Goal: Transaction & Acquisition: Purchase product/service

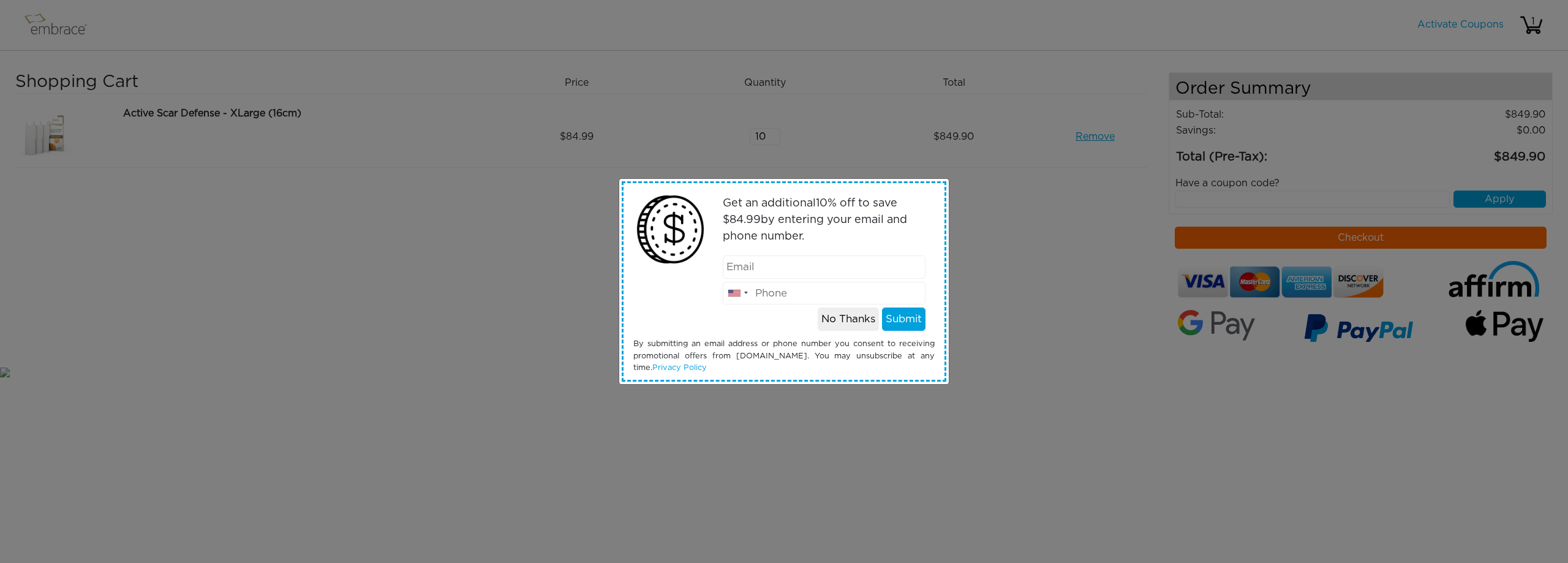
click at [811, 265] on input "email" at bounding box center [824, 267] width 203 height 23
type input "emilia@mosharrafa.com"
drag, startPoint x: 844, startPoint y: 293, endPoint x: 667, endPoint y: 287, distance: 177.1
click at [667, 287] on div "Get an additional 10 % off to save $ 84.99 by entering your email and phone num…" at bounding box center [784, 281] width 320 height 197
type input "2129603548"
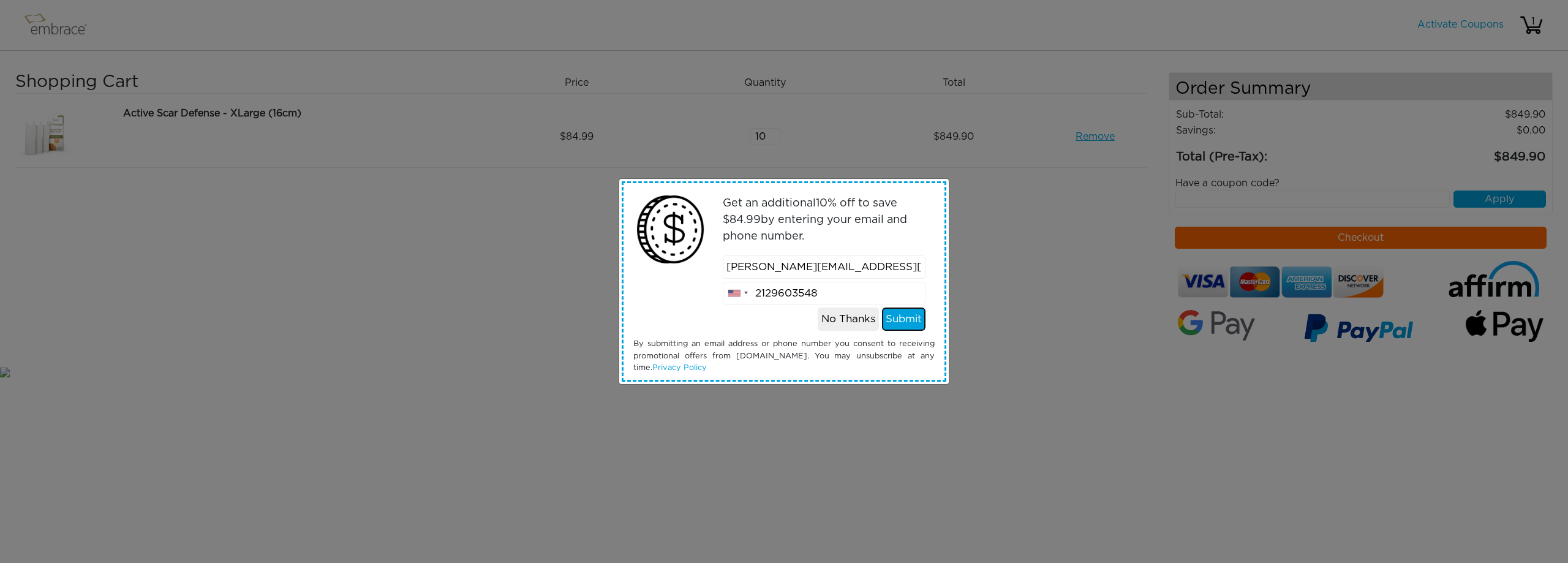
click at [914, 318] on button "Submit" at bounding box center [903, 319] width 44 height 23
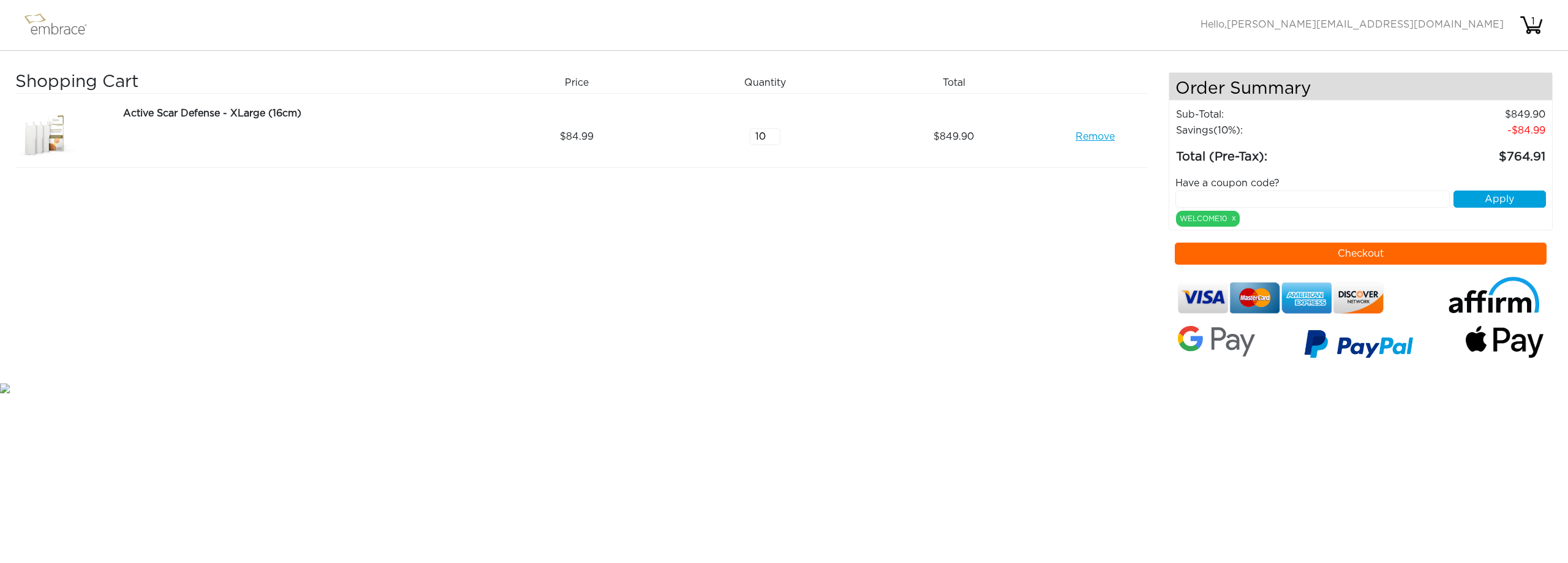
click at [1196, 249] on button "Checkout" at bounding box center [1361, 253] width 372 height 22
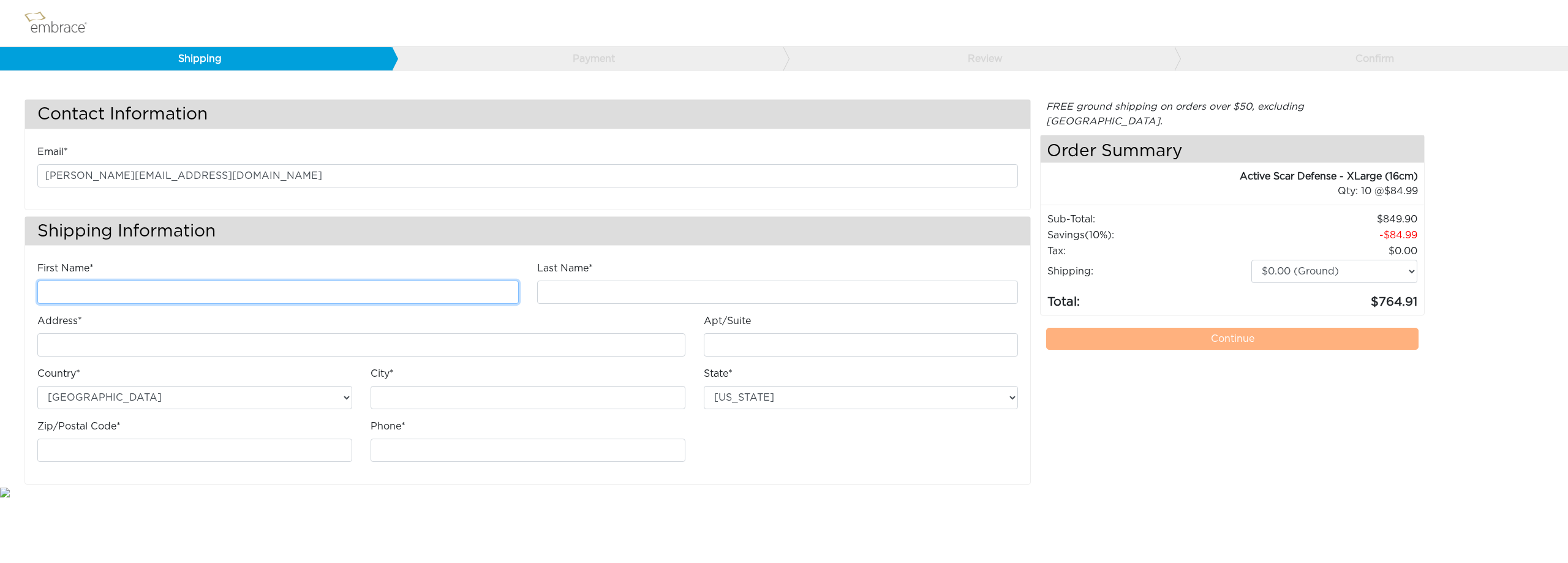
click at [183, 284] on input "First Name*" at bounding box center [278, 292] width 482 height 23
type input "Mosharrafa"
type input "Surgery"
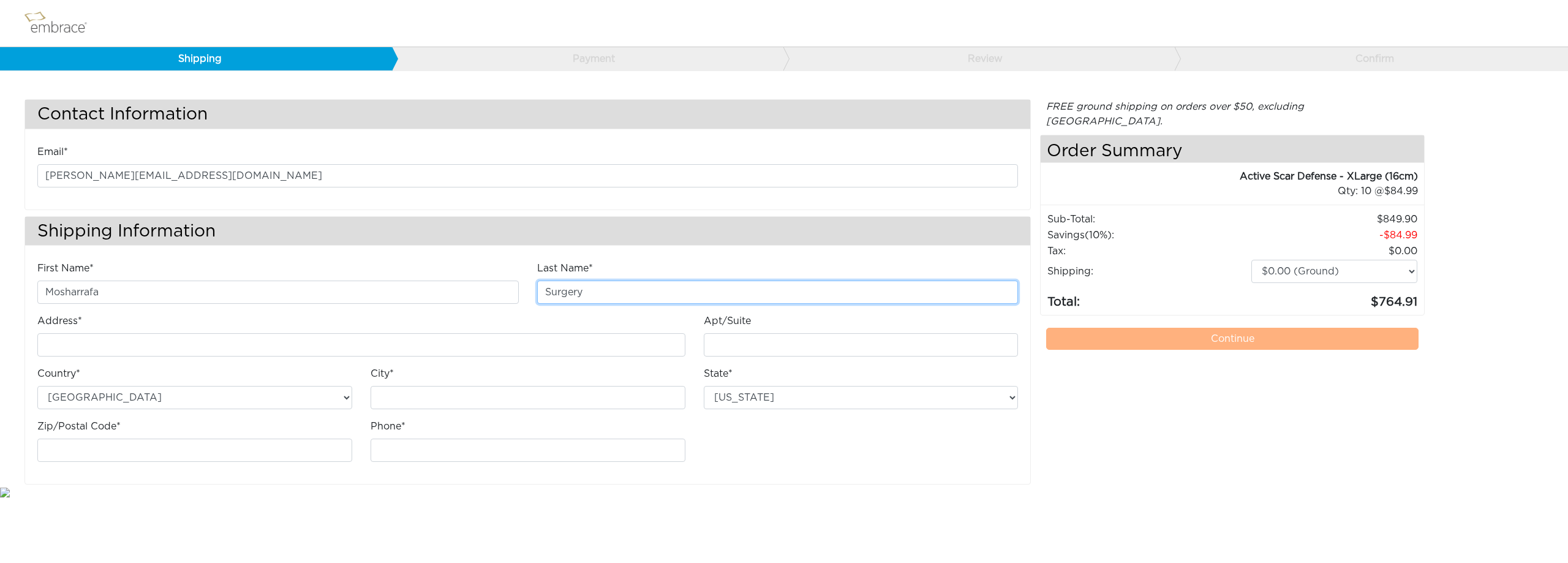
type input "4611 E Shea Blvd"
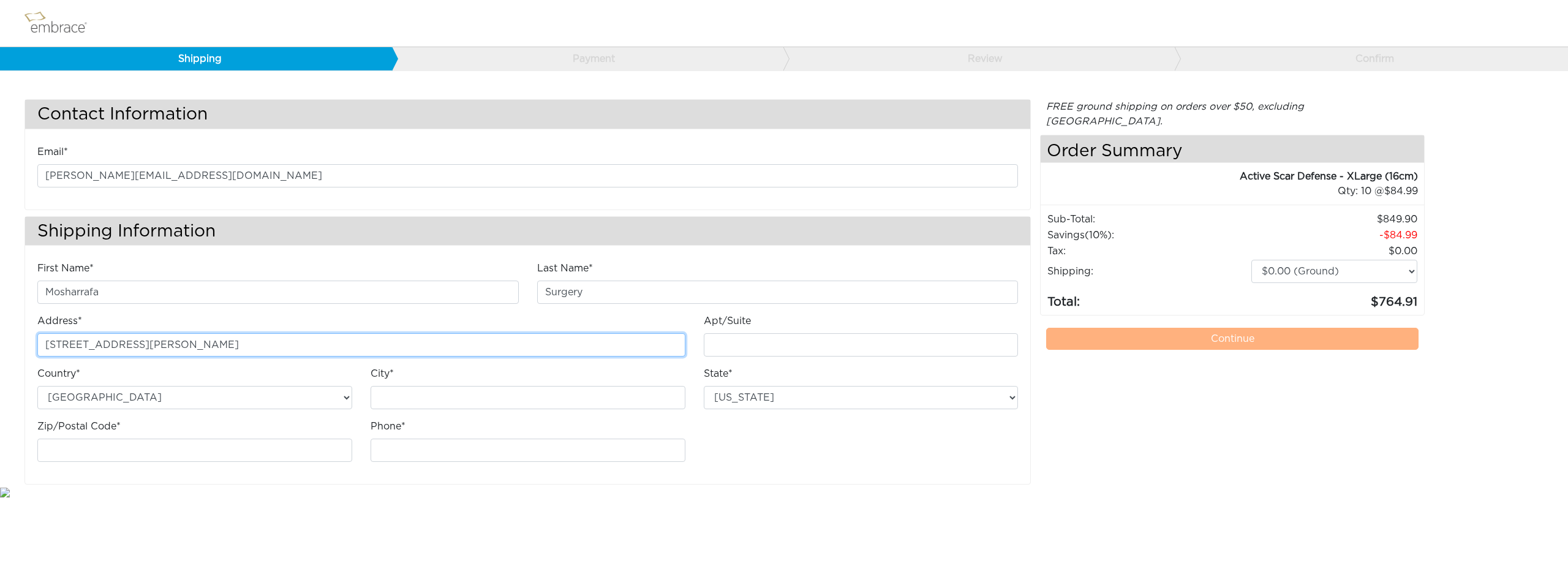
type input "suite 230"
type input "Phoenix"
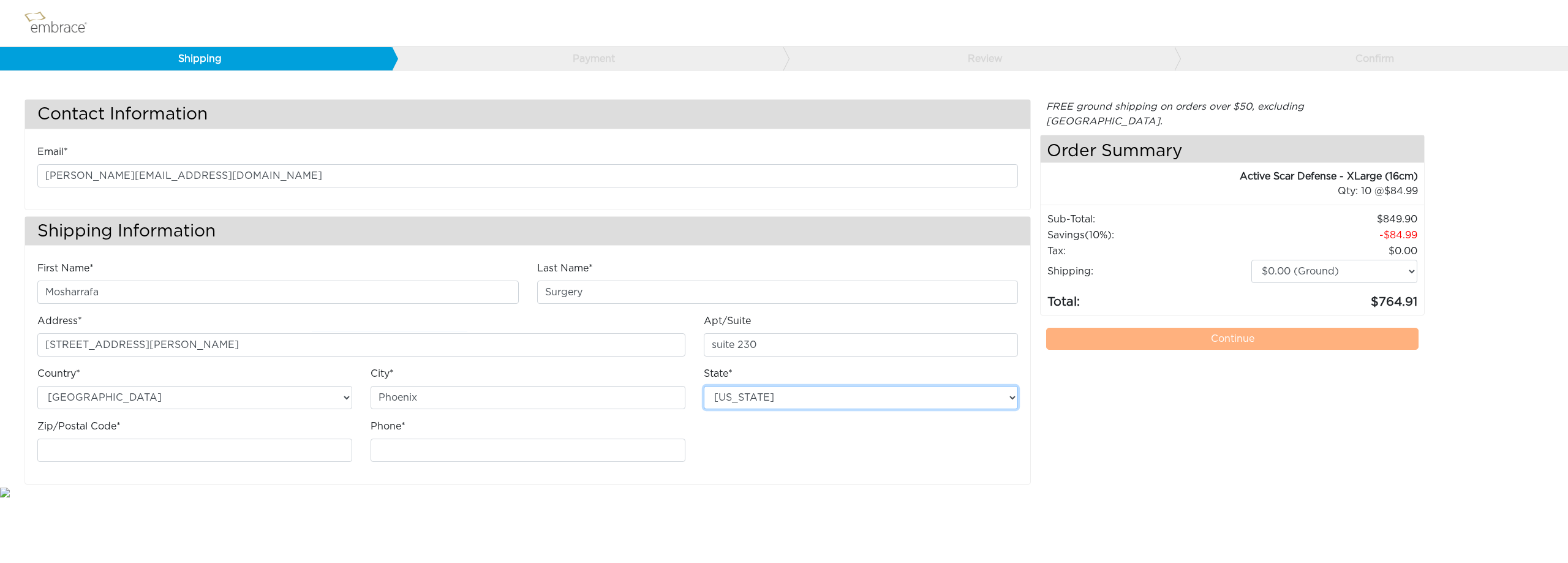
select select "AZ"
type input "85028"
type input "6025138133"
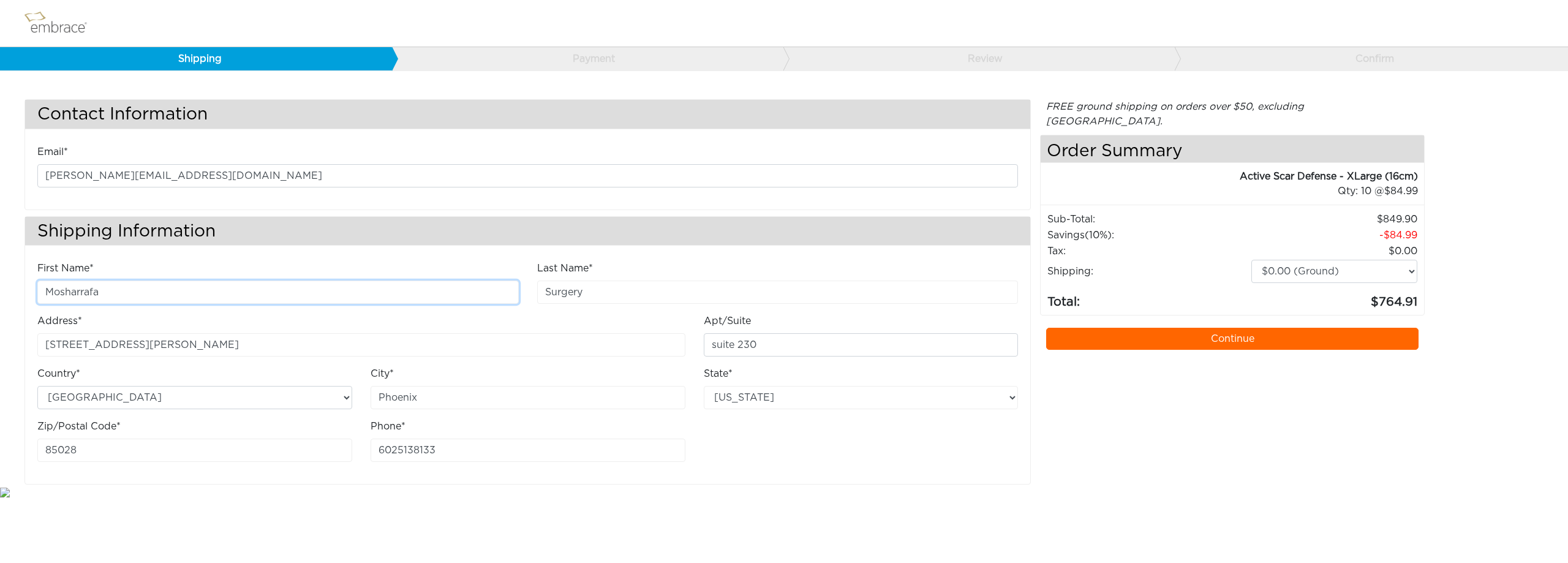
drag, startPoint x: 121, startPoint y: 292, endPoint x: 0, endPoint y: 290, distance: 121.0
click at [0, 290] on div "Contact Information Email* emilia@mosharrafa.com Shipping Information First Nam…" at bounding box center [784, 265] width 1568 height 437
type input "Emilia"
type input "Bulatt"
click at [728, 499] on html "Shipping Payment Review Confirm Contact Information Email* emilia@mosharrafa.co…" at bounding box center [784, 250] width 1568 height 499
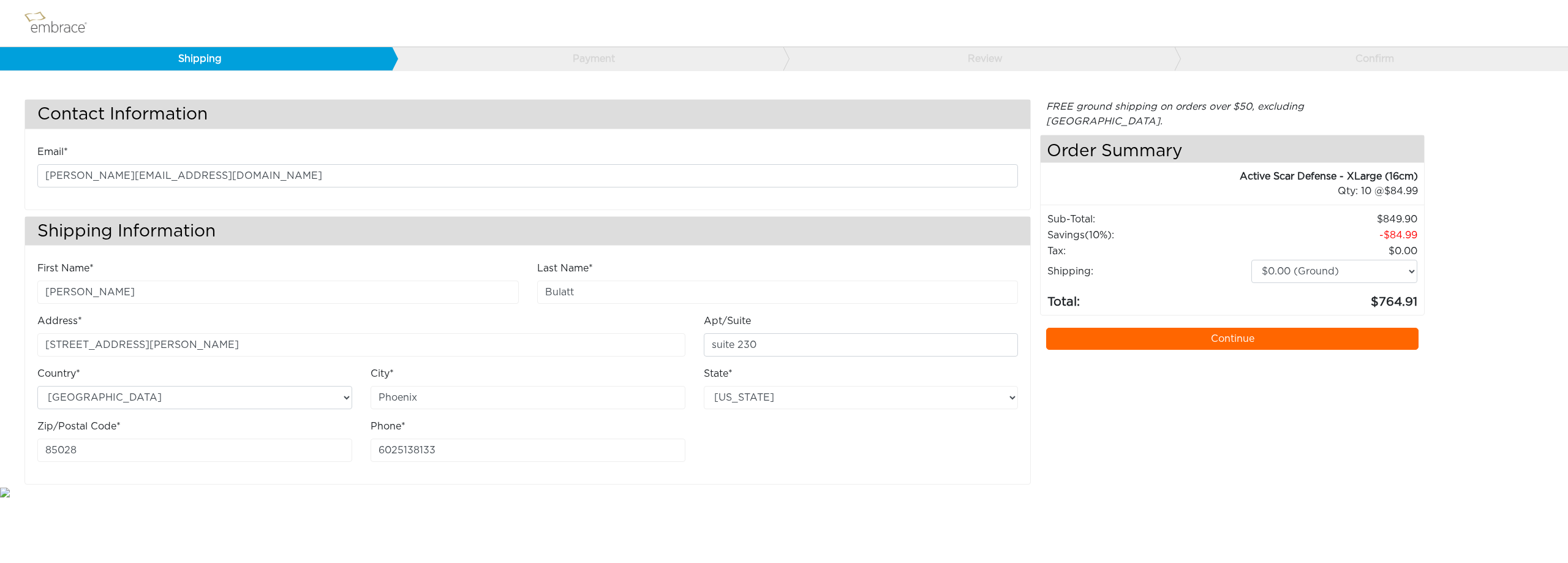
click at [1243, 327] on link "Continue" at bounding box center [1233, 339] width 372 height 22
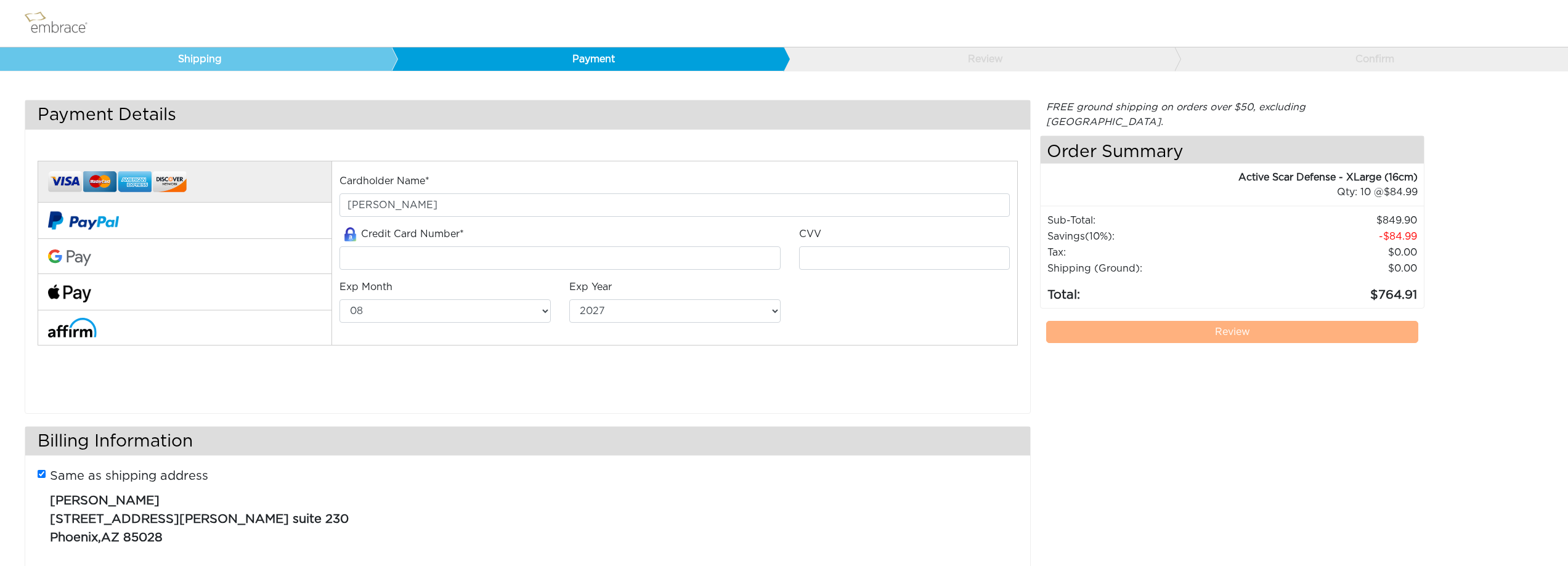
select select "8"
select select "2027"
click at [418, 203] on input "[PERSON_NAME]" at bounding box center [674, 205] width 670 height 24
drag, startPoint x: 327, startPoint y: 204, endPoint x: 285, endPoint y: 201, distance: 42.1
click at [285, 201] on div "Cardholder Name* Emilia Bulatt Credit Card Number*" at bounding box center [528, 270] width 999 height 249
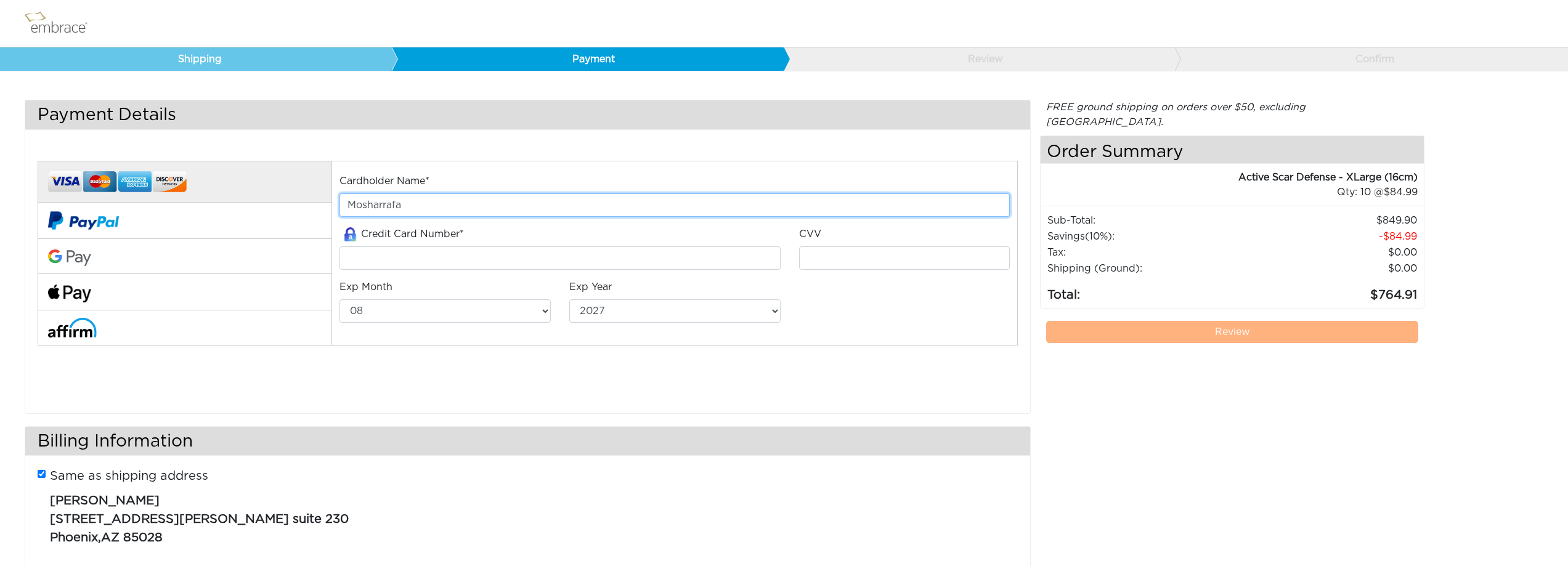
type input "Mosharrafa Surgey"
type input "5561204987452974"
type input "601"
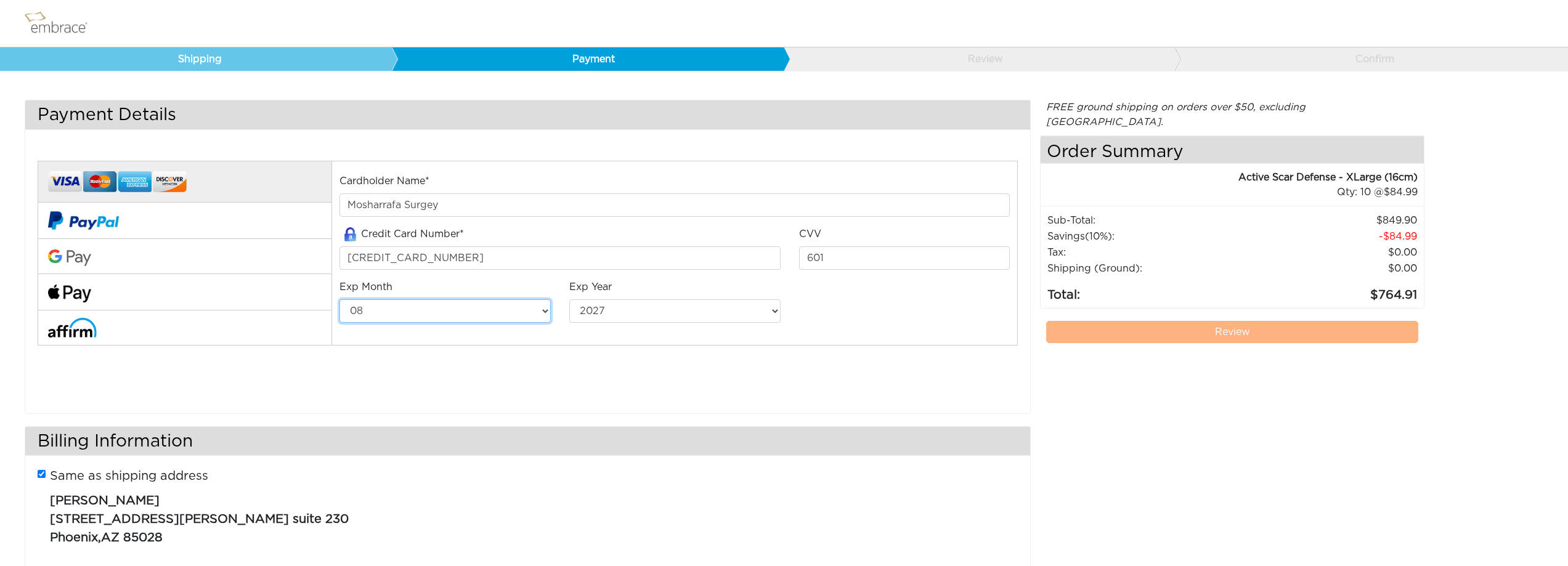
select select "9"
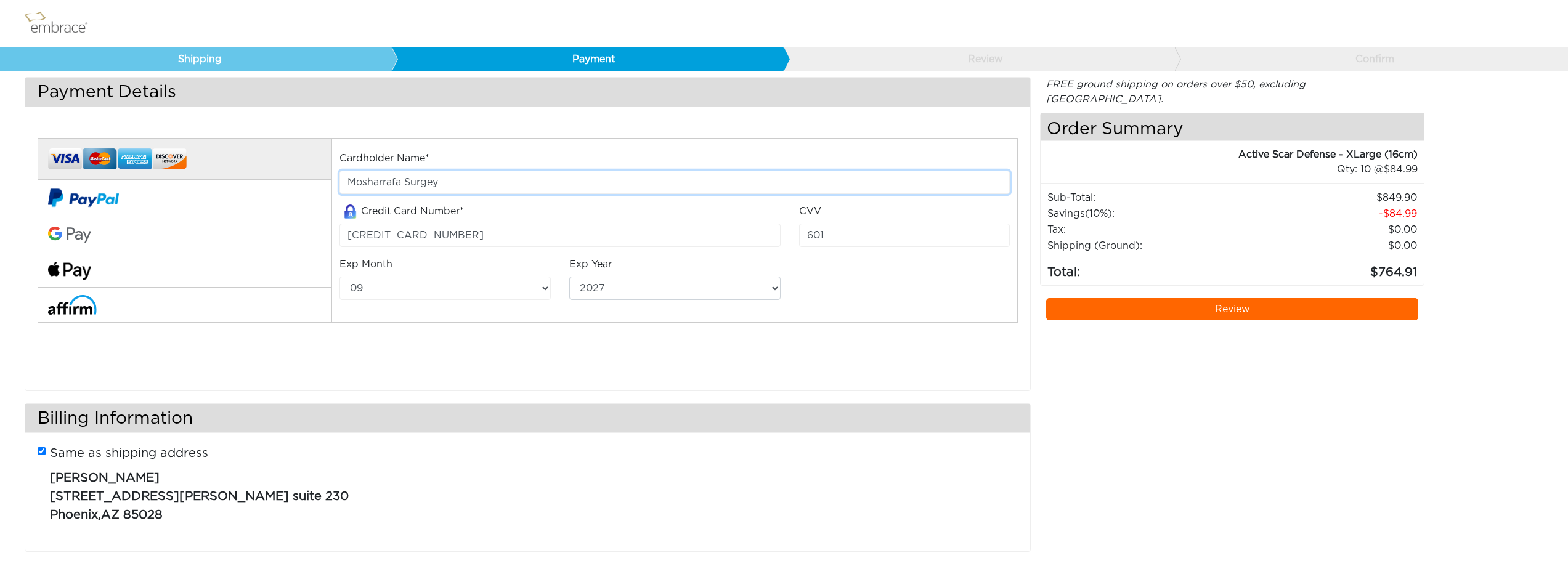
scroll to position [36, 0]
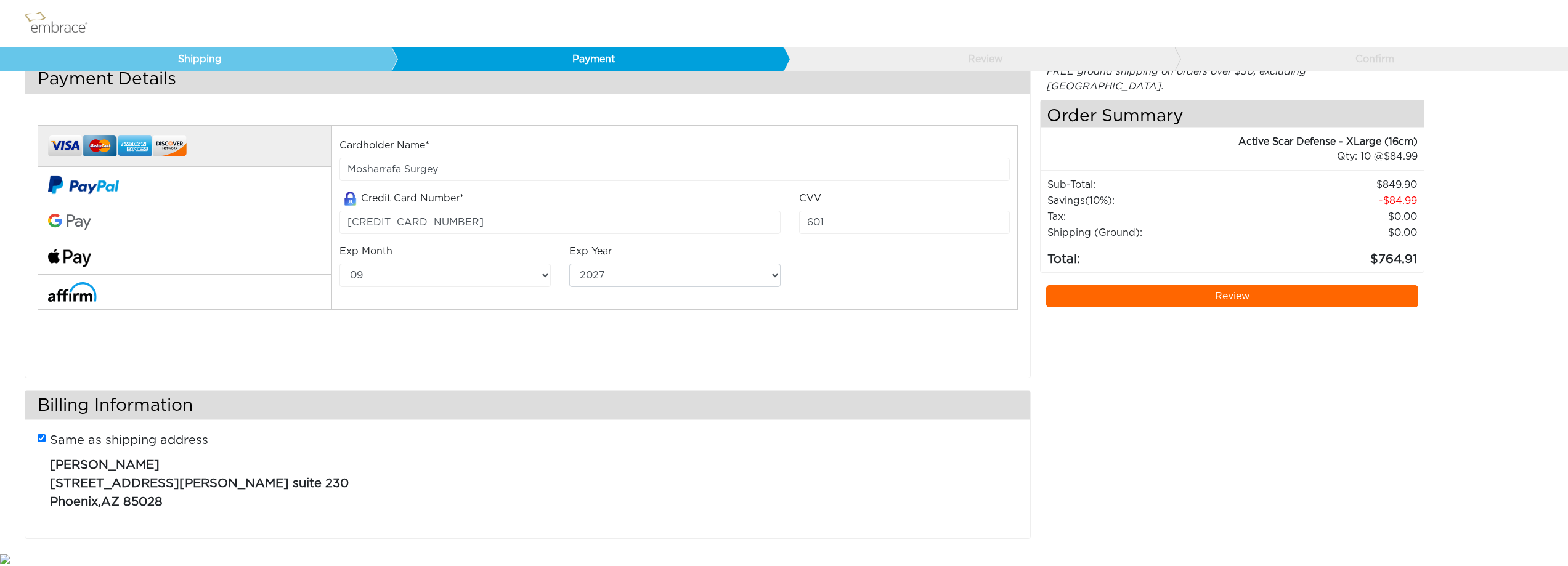
click at [38, 440] on input "Same as shipping address" at bounding box center [42, 438] width 8 height 8
checkbox input "false"
select select "AL"
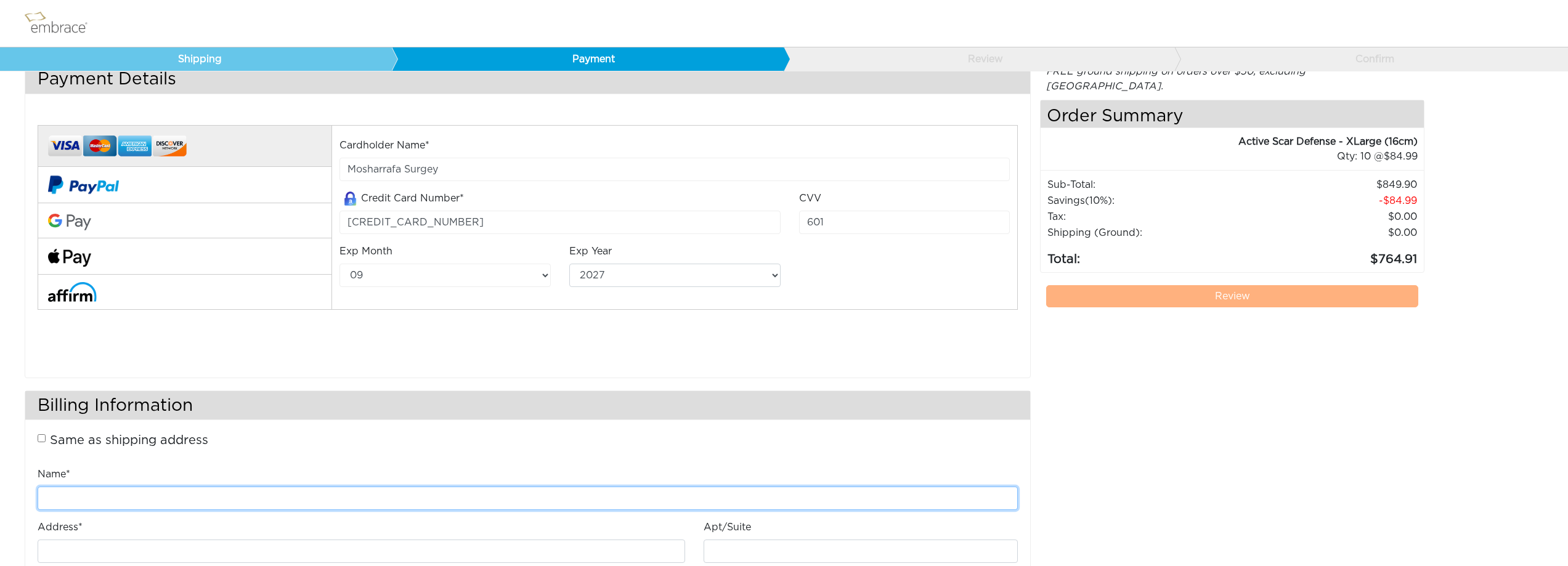
click at [99, 495] on input "Name*" at bounding box center [528, 498] width 980 height 24
type input "Mosharrafa Surgey"
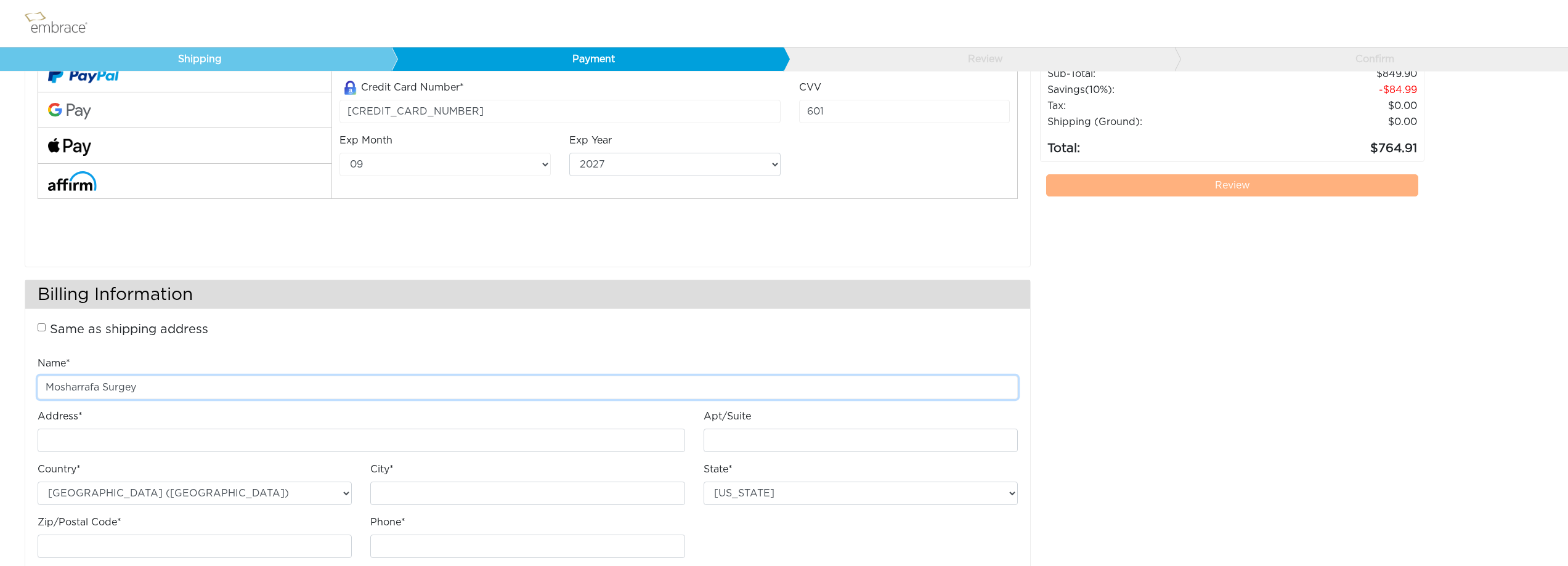
scroll to position [176, 0]
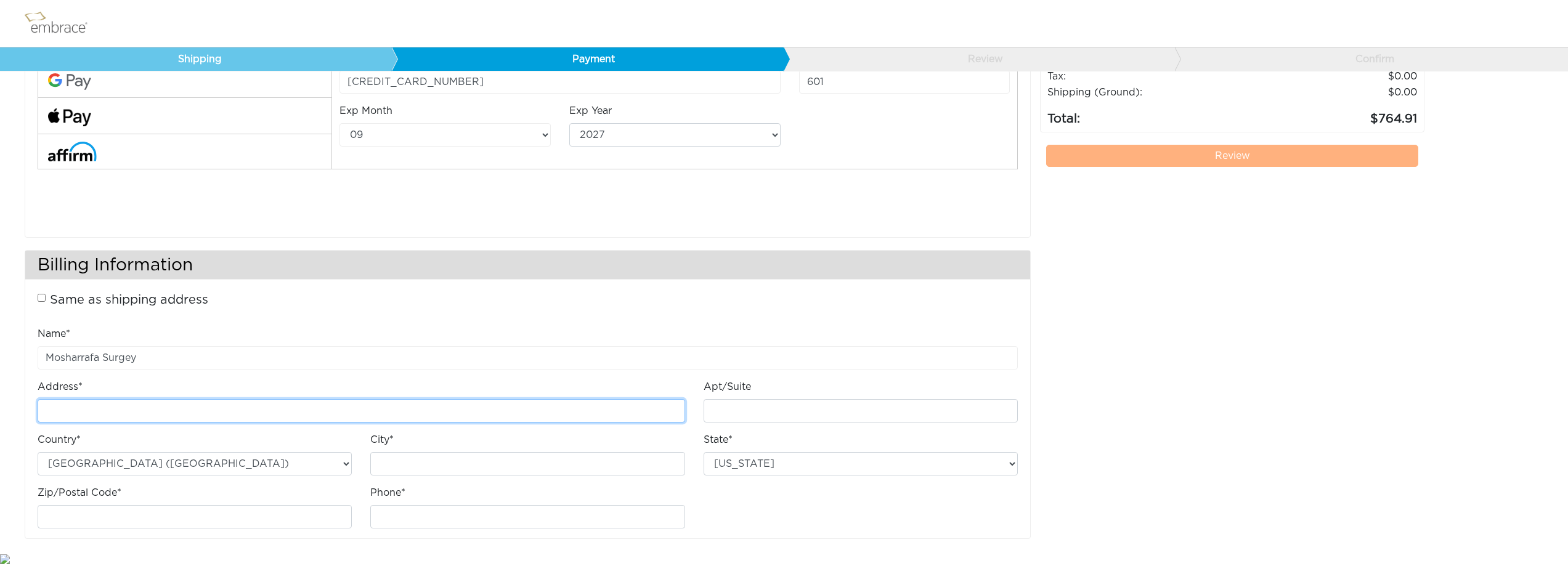
click at [163, 407] on input "Address*" at bounding box center [362, 411] width 648 height 24
type input "[STREET_ADDRESS]"
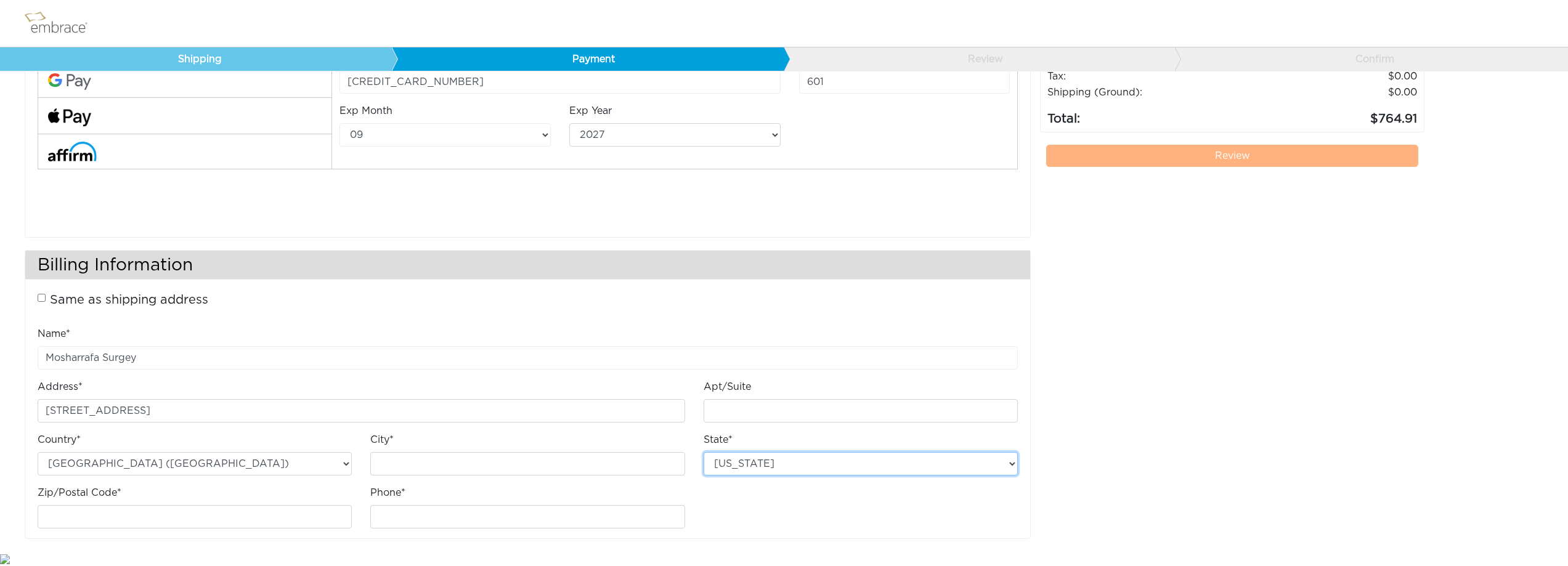
select select "TX"
click at [256, 514] on input "Zip/Postal Code*" at bounding box center [195, 517] width 314 height 24
type input "75251"
click at [396, 464] on input "City*" at bounding box center [527, 464] width 314 height 24
type input "Dallas"
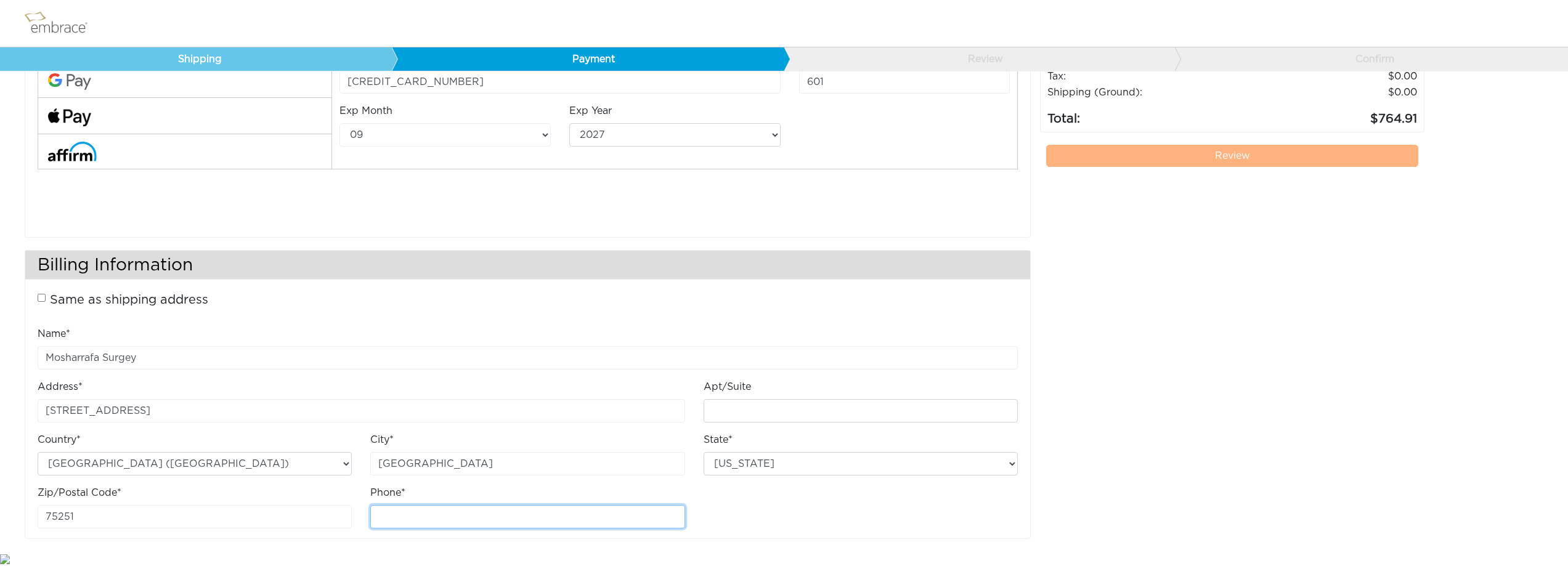
click at [583, 522] on input "Phone*" at bounding box center [527, 517] width 314 height 24
type input "6025138133"
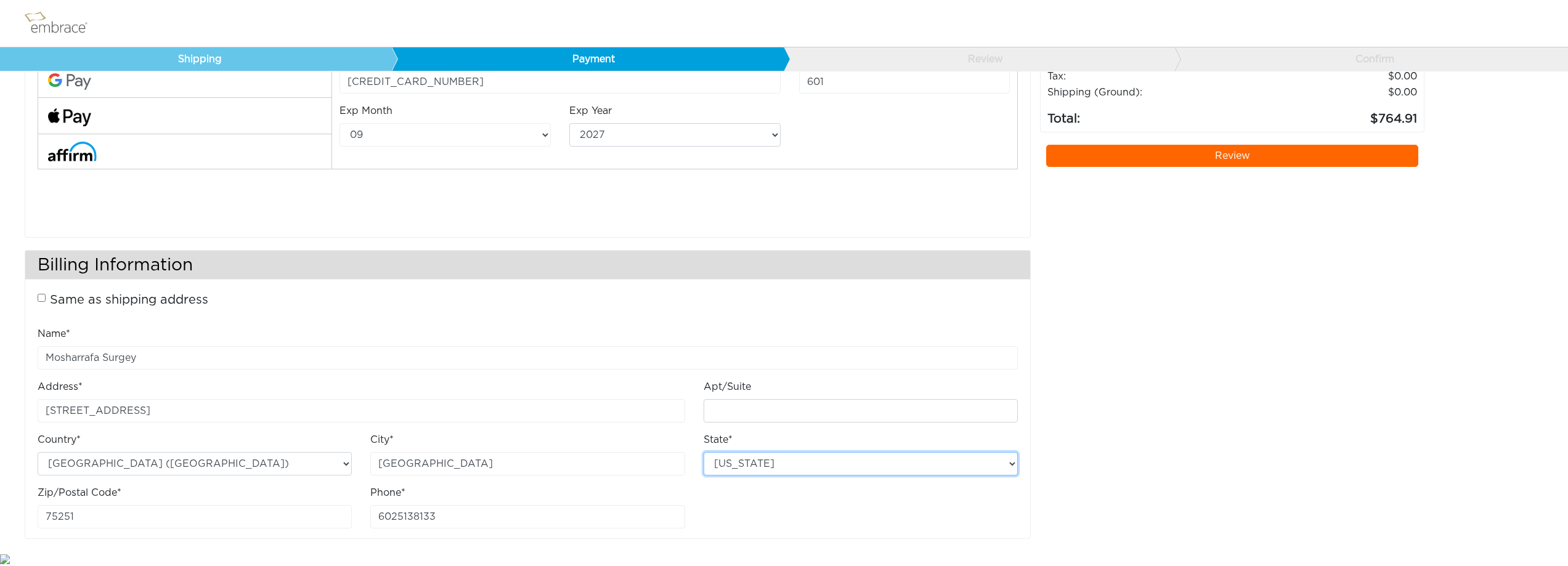
click at [976, 464] on select "Alabama Arizona Arkansas California Colorado Connecticut District of Columbia D…" at bounding box center [860, 464] width 314 height 24
click at [1108, 414] on div "FREE ground shipping on orders over $50, excluding Australia. Any applicable im…" at bounding box center [1232, 237] width 385 height 627
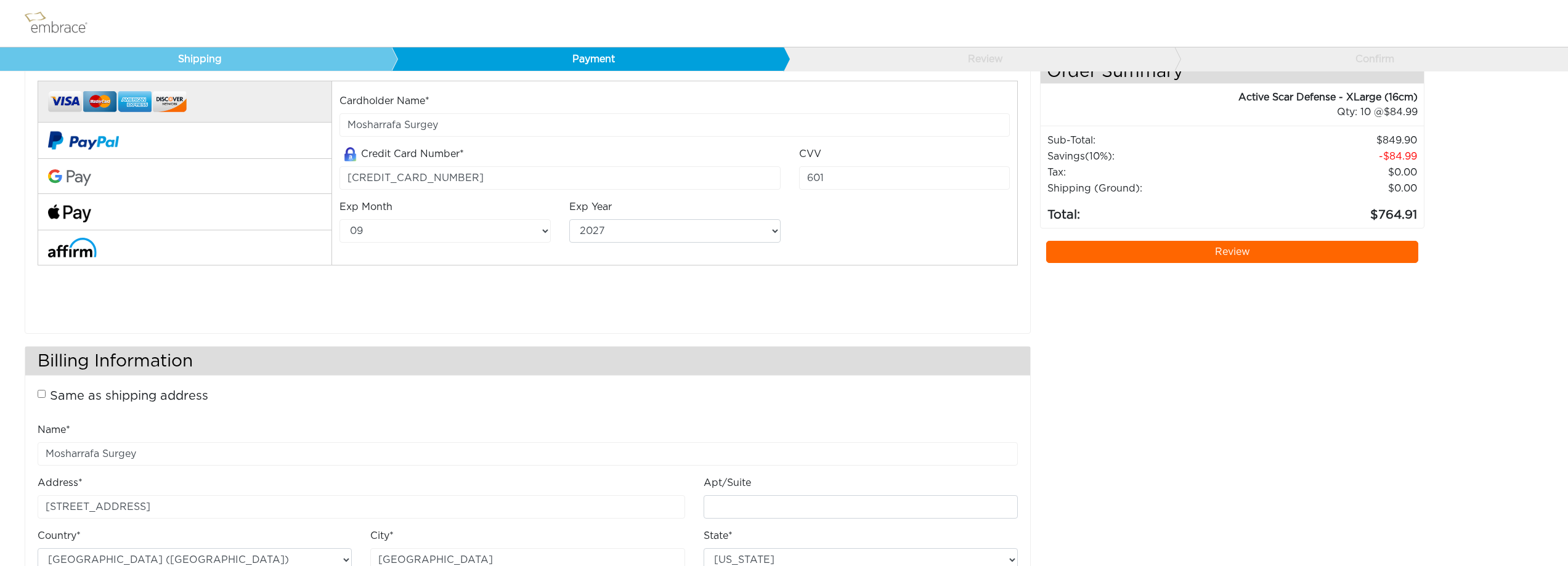
scroll to position [0, 0]
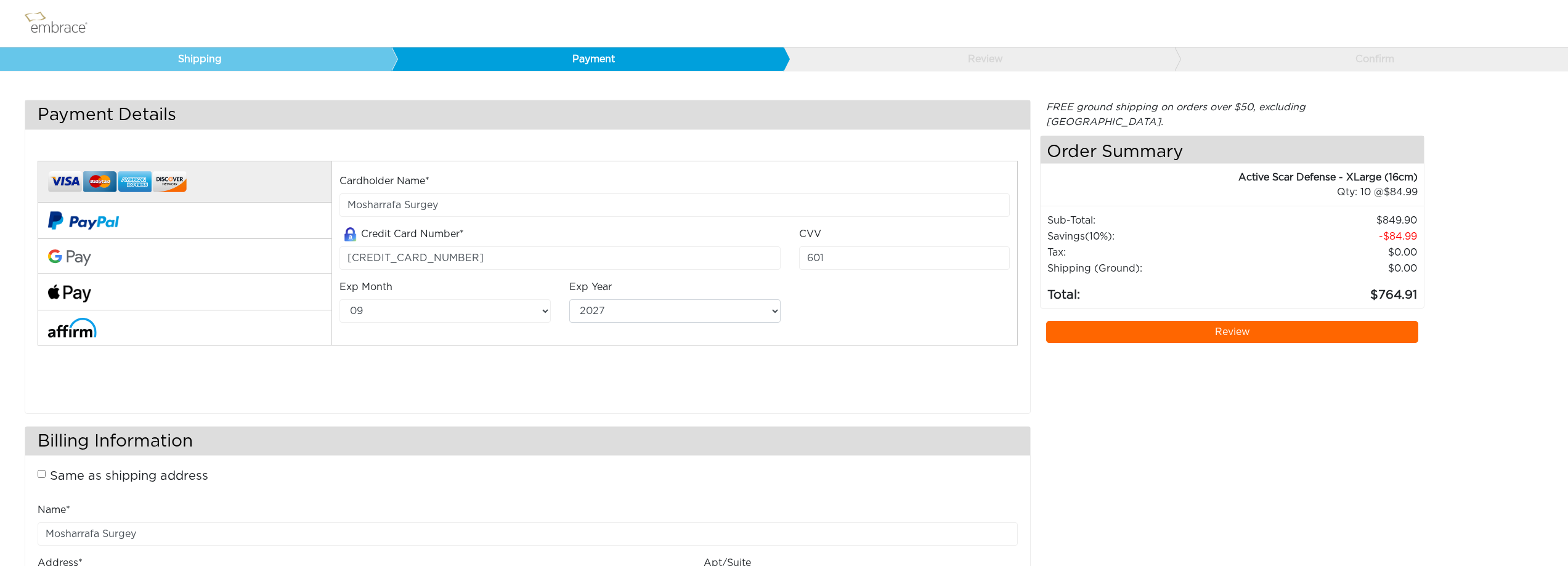
click at [1118, 321] on link "Review" at bounding box center [1232, 332] width 372 height 22
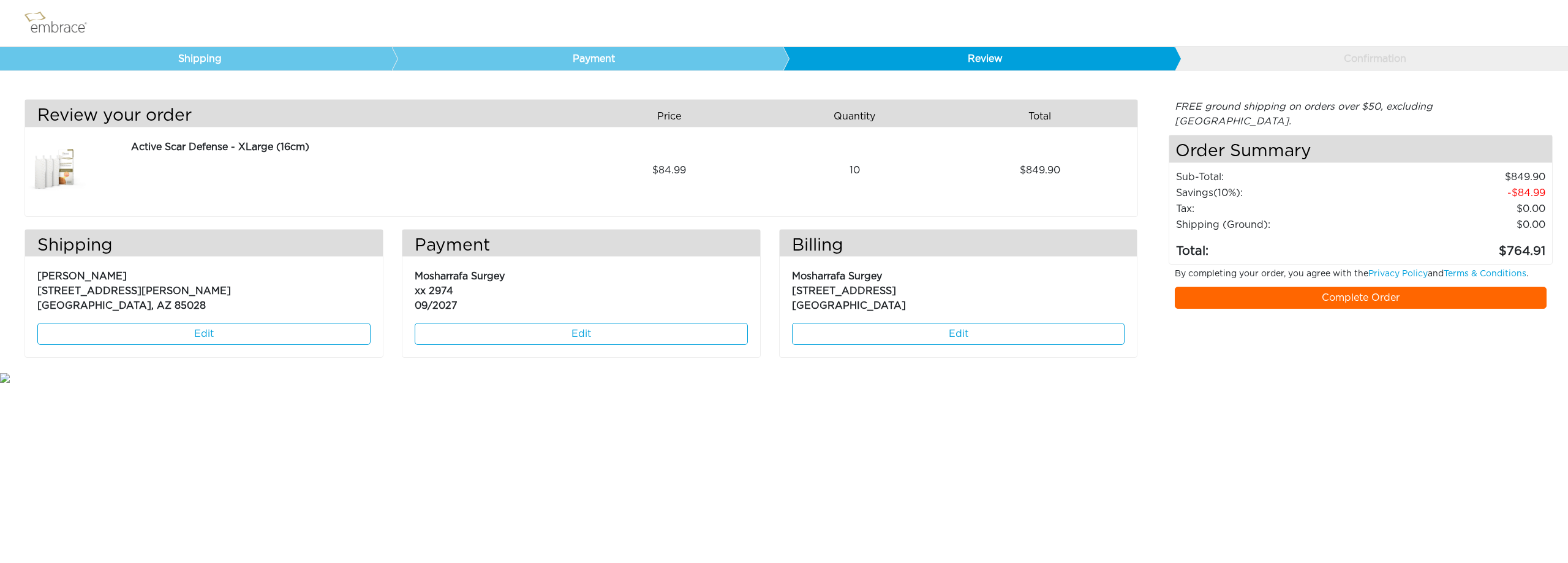
click at [1305, 287] on link "Complete Order" at bounding box center [1361, 298] width 372 height 22
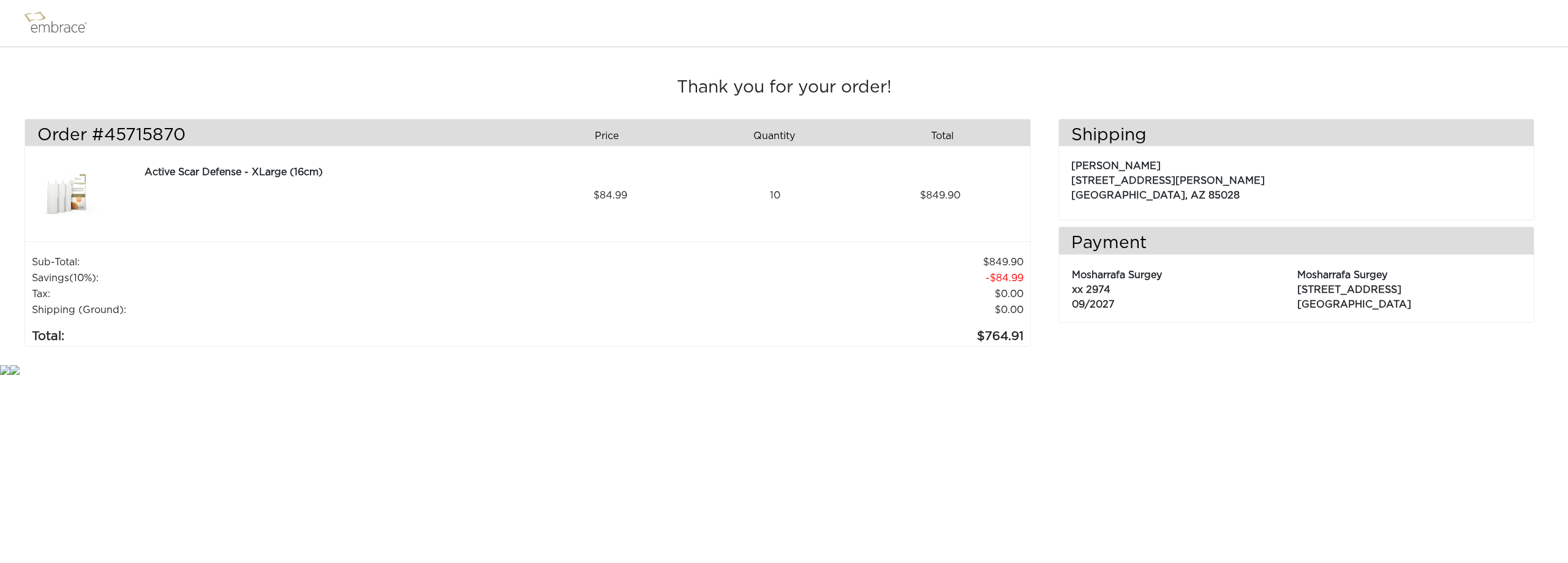
click at [458, 233] on div "Active Scar Defense - XLarge (16cm) 84.99 10 849.90" at bounding box center [528, 197] width 1005 height 89
